Goal: Task Accomplishment & Management: Use online tool/utility

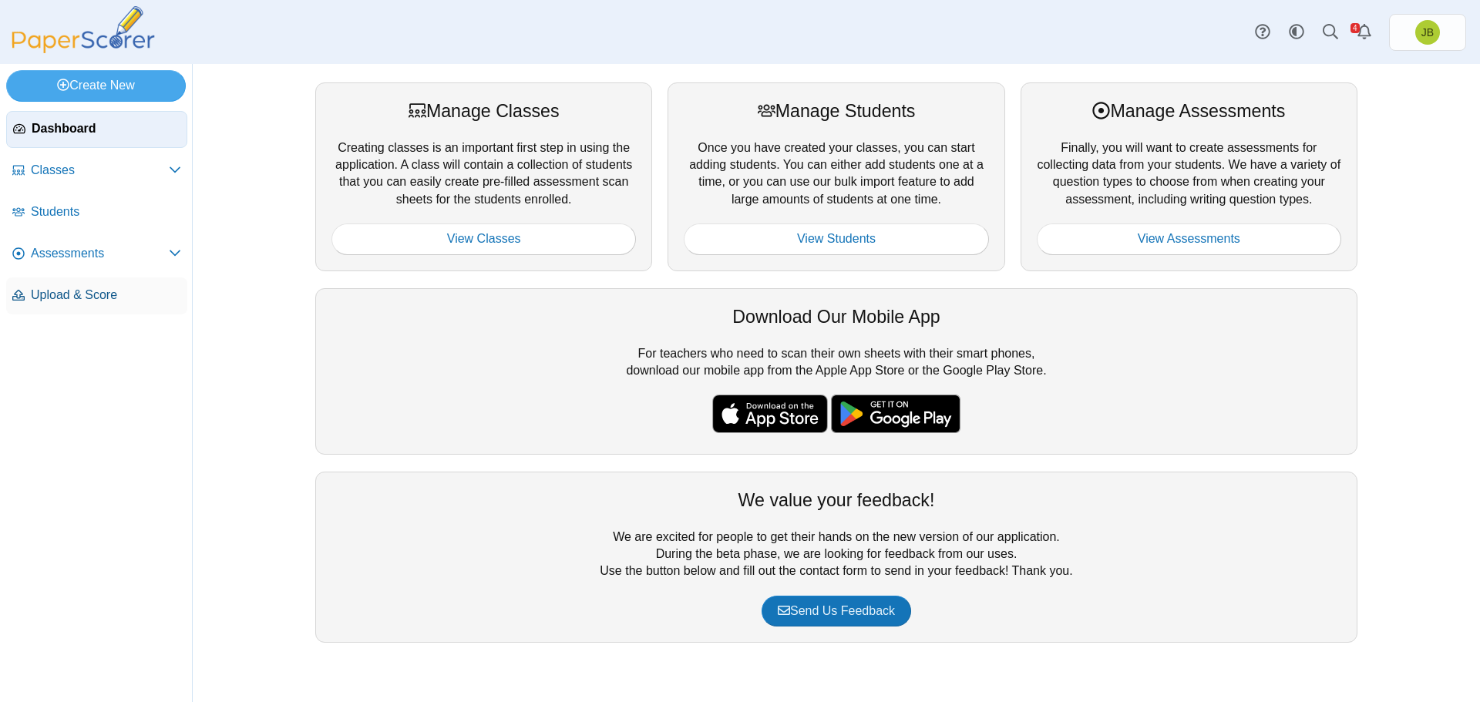
click at [59, 288] on span "Upload & Score" at bounding box center [106, 295] width 150 height 17
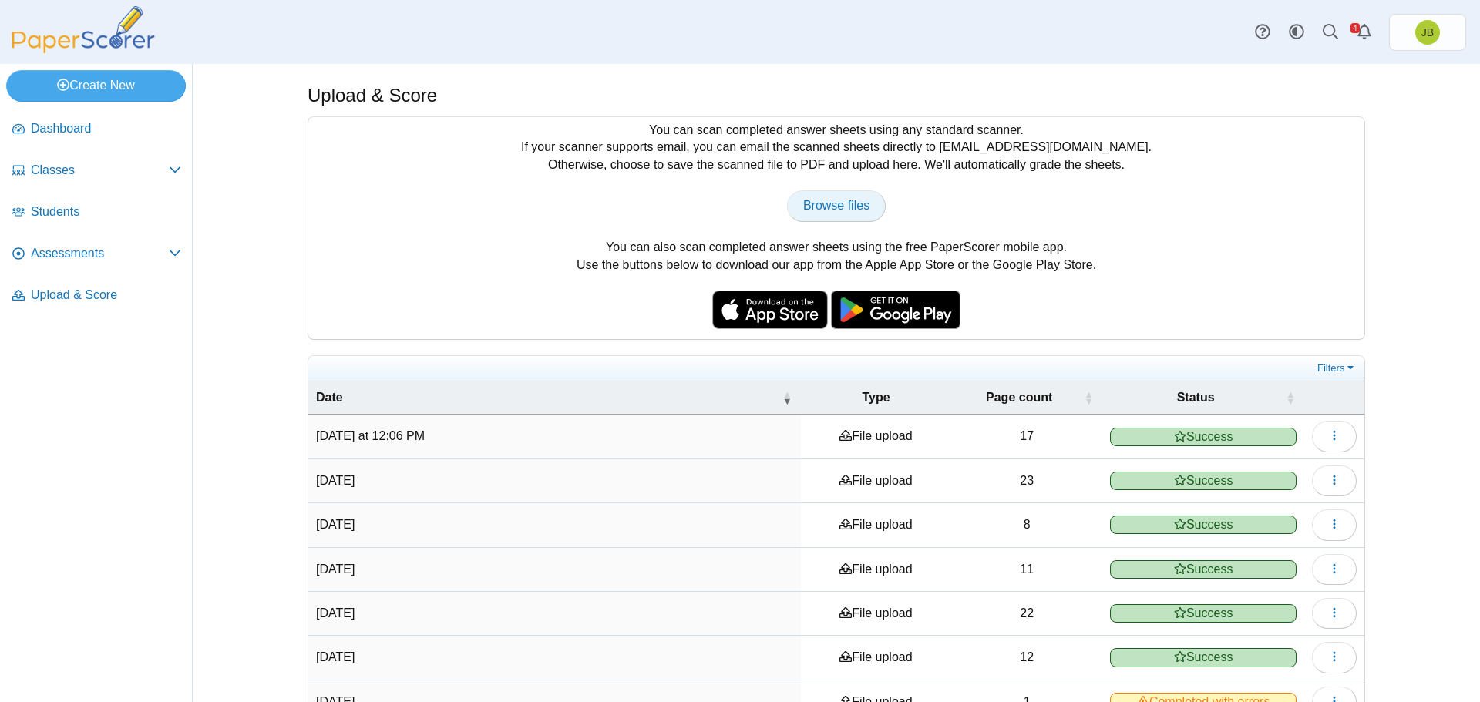
click at [836, 210] on span "Browse files" at bounding box center [836, 205] width 66 height 13
type input "**********"
